Goal: Check status: Check status

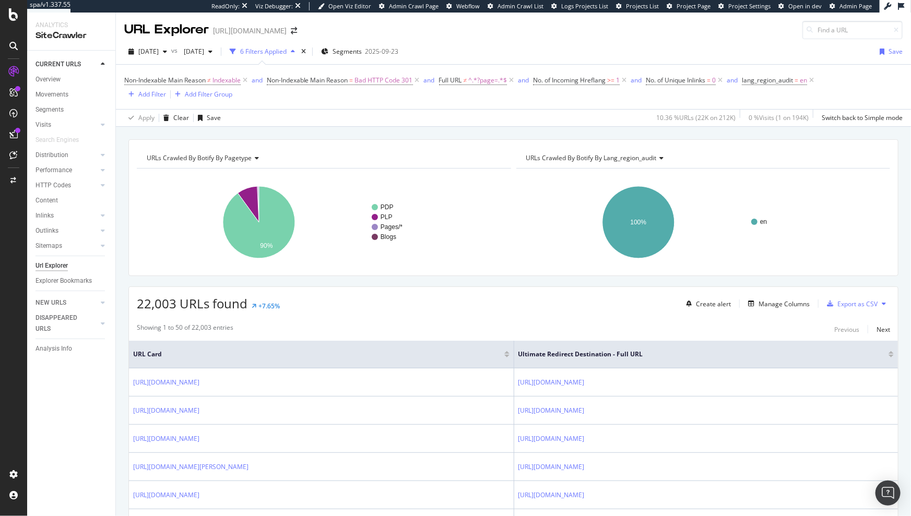
scroll to position [141, 0]
